Goal: Book appointment/travel/reservation

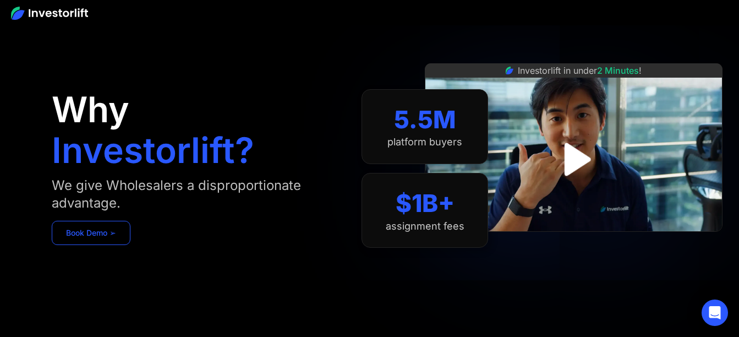
click at [111, 232] on link "Book Demo ➢" at bounding box center [91, 233] width 79 height 24
